Goal: Task Accomplishment & Management: Complete application form

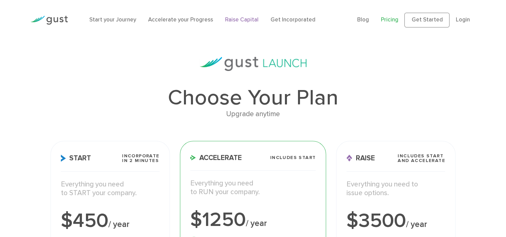
click at [244, 19] on link "Raise Capital" at bounding box center [241, 19] width 33 height 7
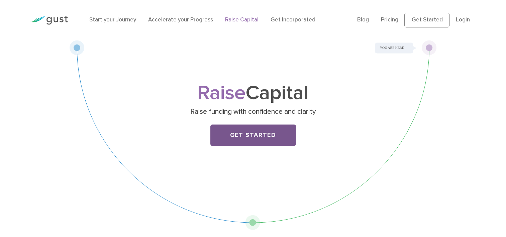
click at [249, 137] on link "Get Started" at bounding box center [253, 134] width 86 height 21
